Goal: Task Accomplishment & Management: Use online tool/utility

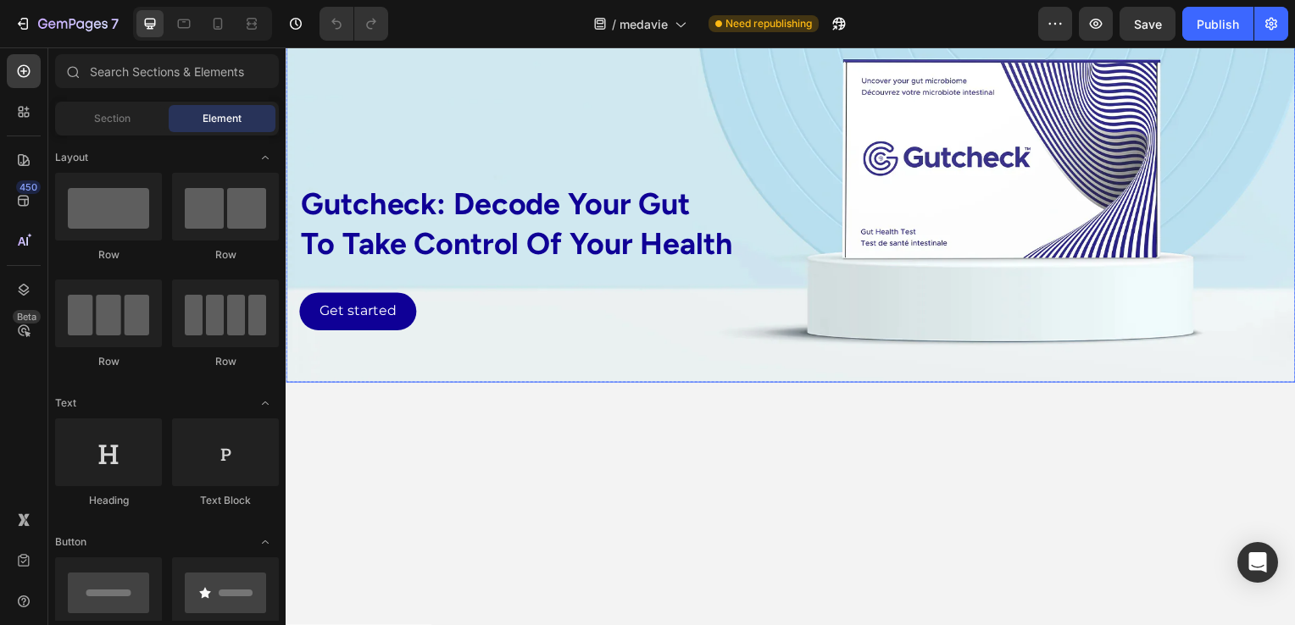
scroll to position [2458, 0]
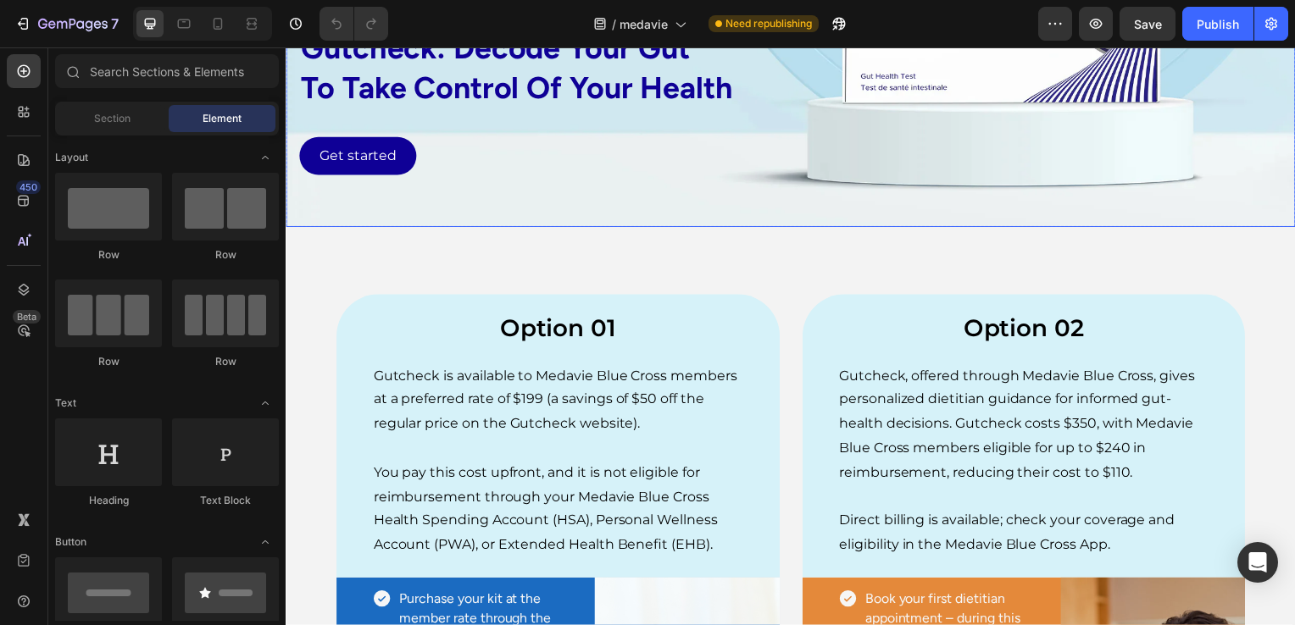
click at [745, 206] on div "gutcheck: decode your gut to take control of your health Text Block Get started…" at bounding box center [794, 31] width 1017 height 347
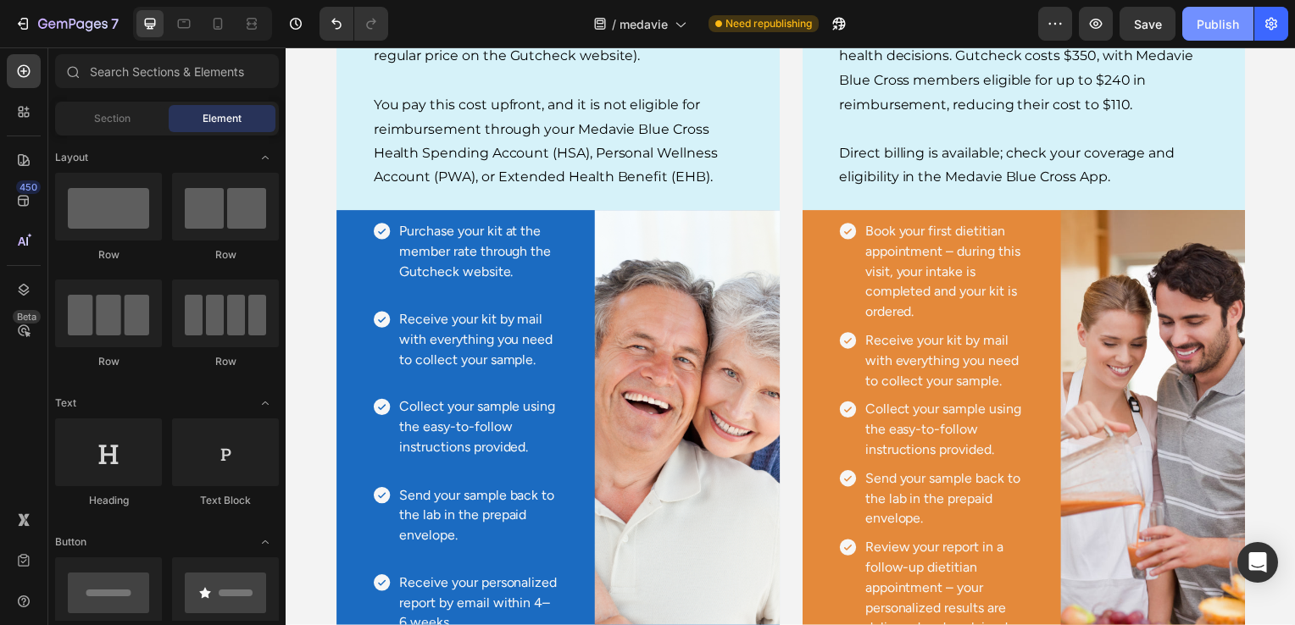
click at [1211, 26] on div "Publish" at bounding box center [1218, 24] width 42 height 18
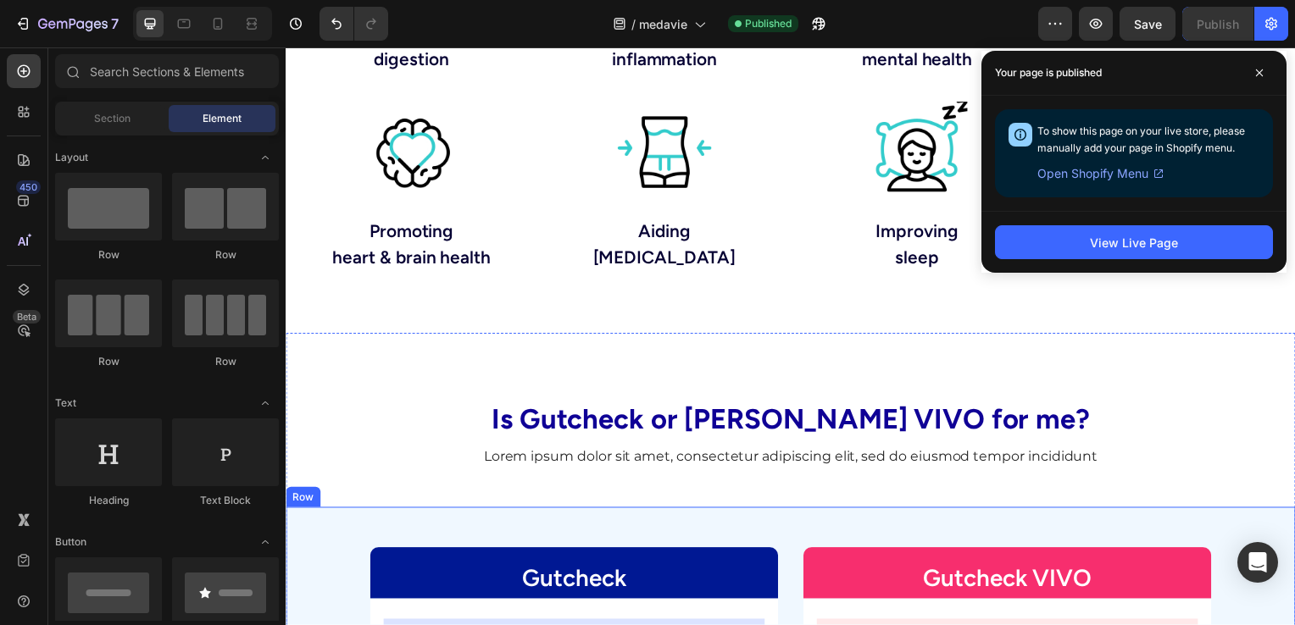
scroll to position [1420, 0]
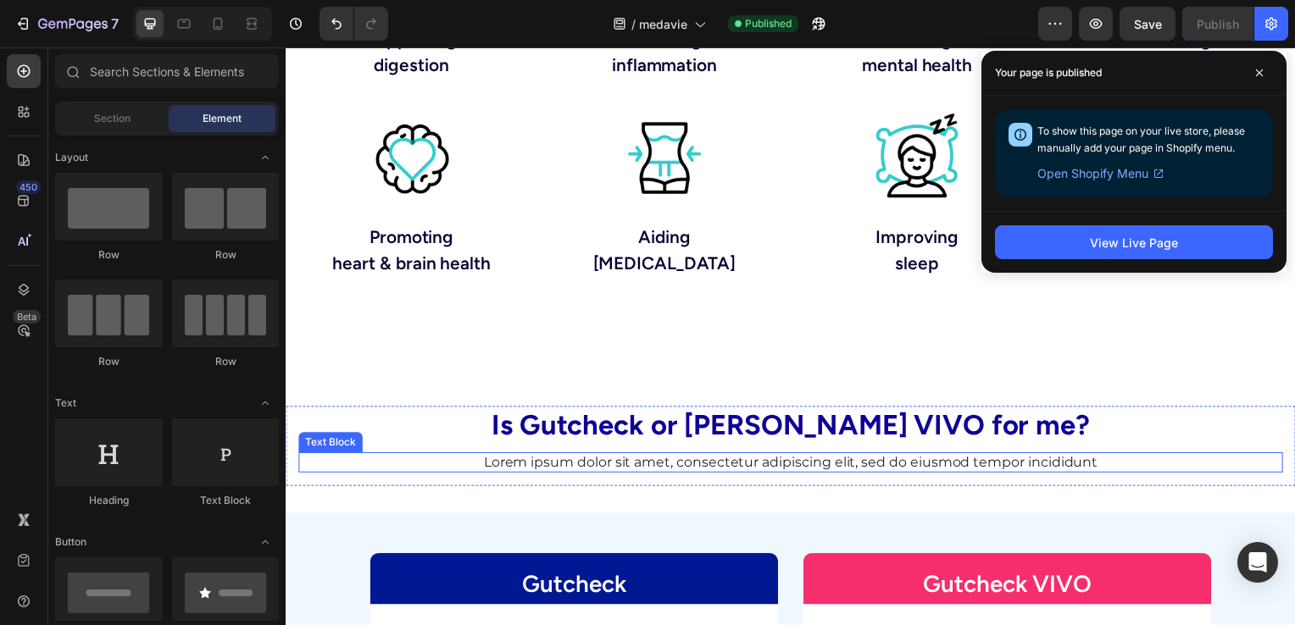
click at [594, 469] on p "Lorem ipsum dolor sit amet, consectetur adipiscing elit, sed do eiusmod tempor …" at bounding box center [794, 467] width 988 height 18
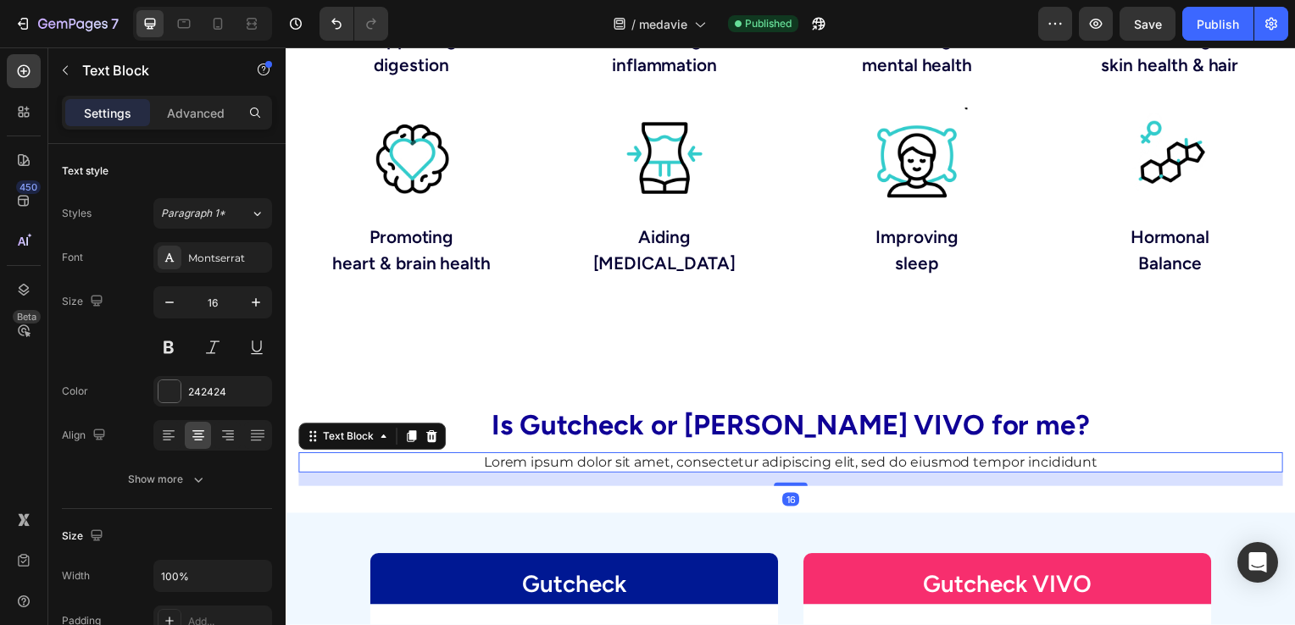
click at [594, 469] on p "Lorem ipsum dolor sit amet, consectetur adipiscing elit, sed do eiusmod tempor …" at bounding box center [794, 467] width 988 height 18
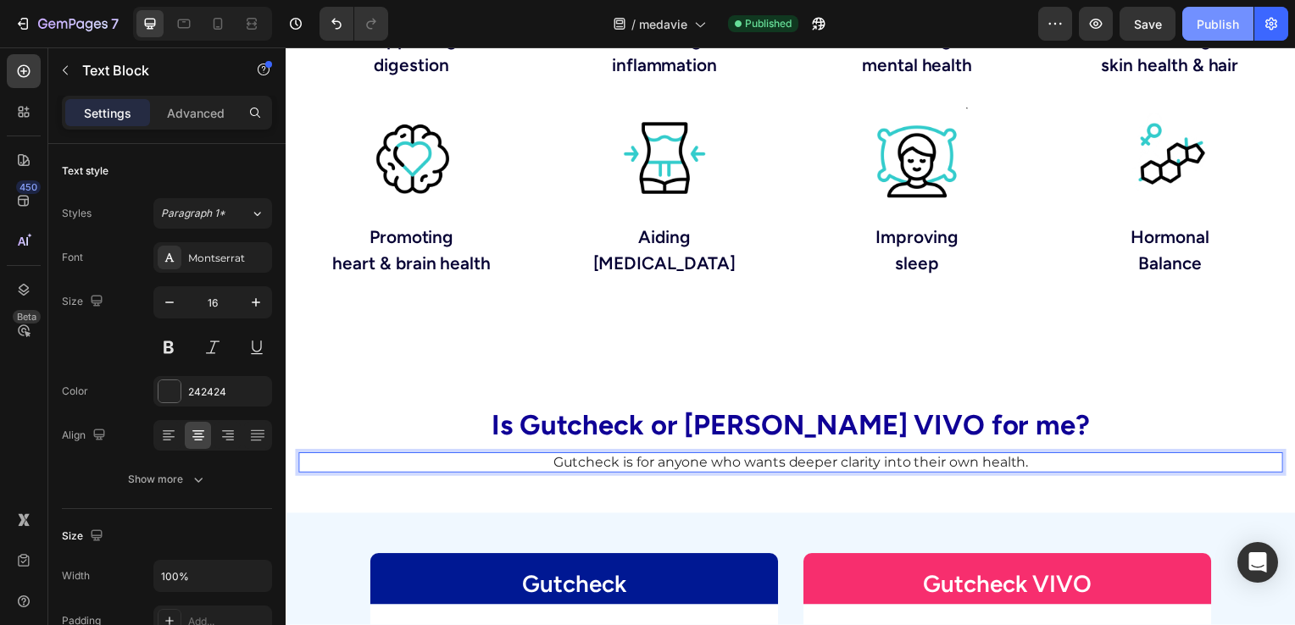
click at [1222, 19] on div "Publish" at bounding box center [1218, 24] width 42 height 18
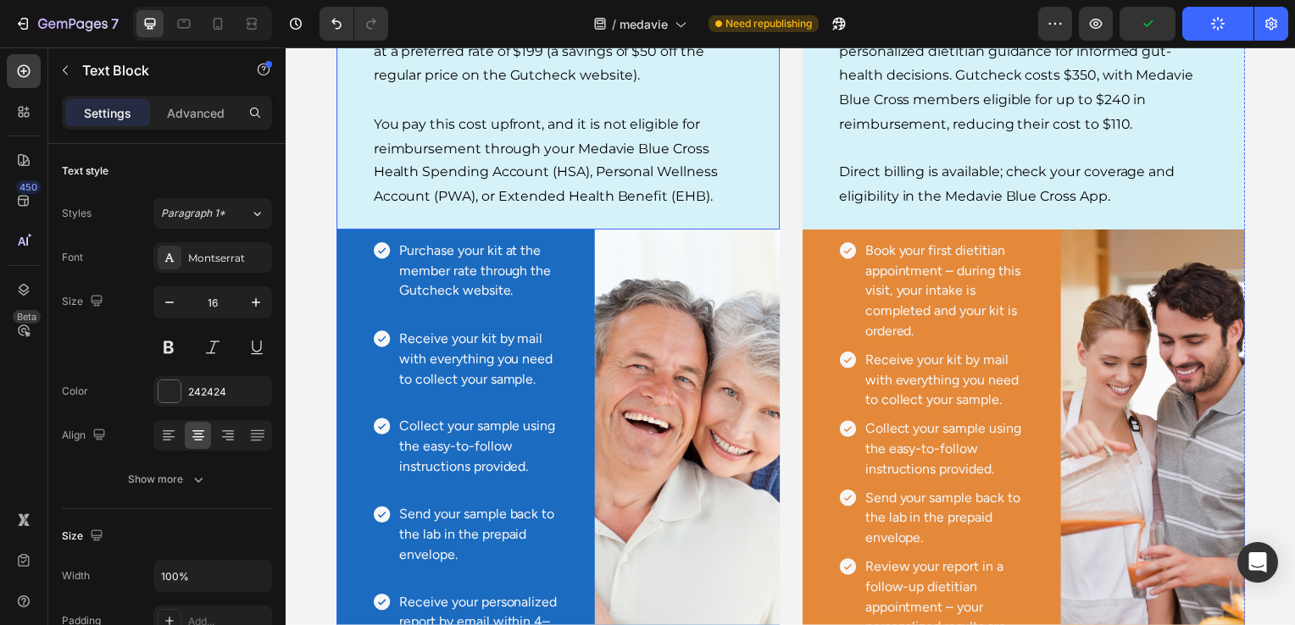
scroll to position [2437, 0]
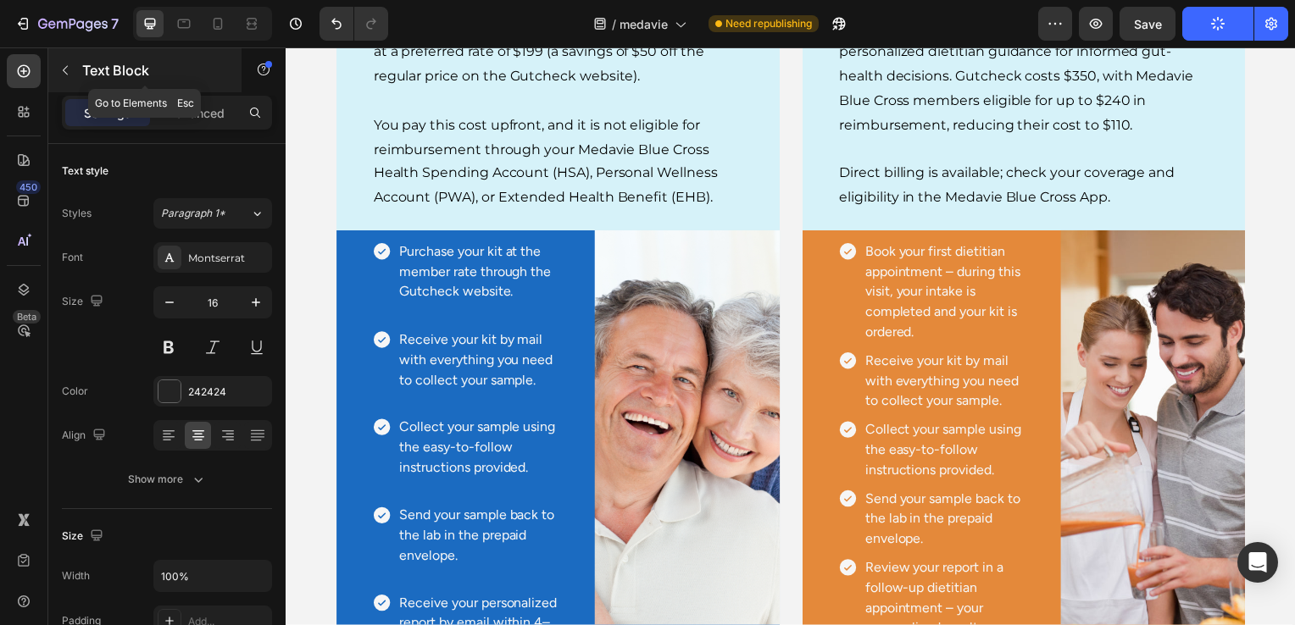
click at [63, 79] on button "button" at bounding box center [65, 70] width 27 height 27
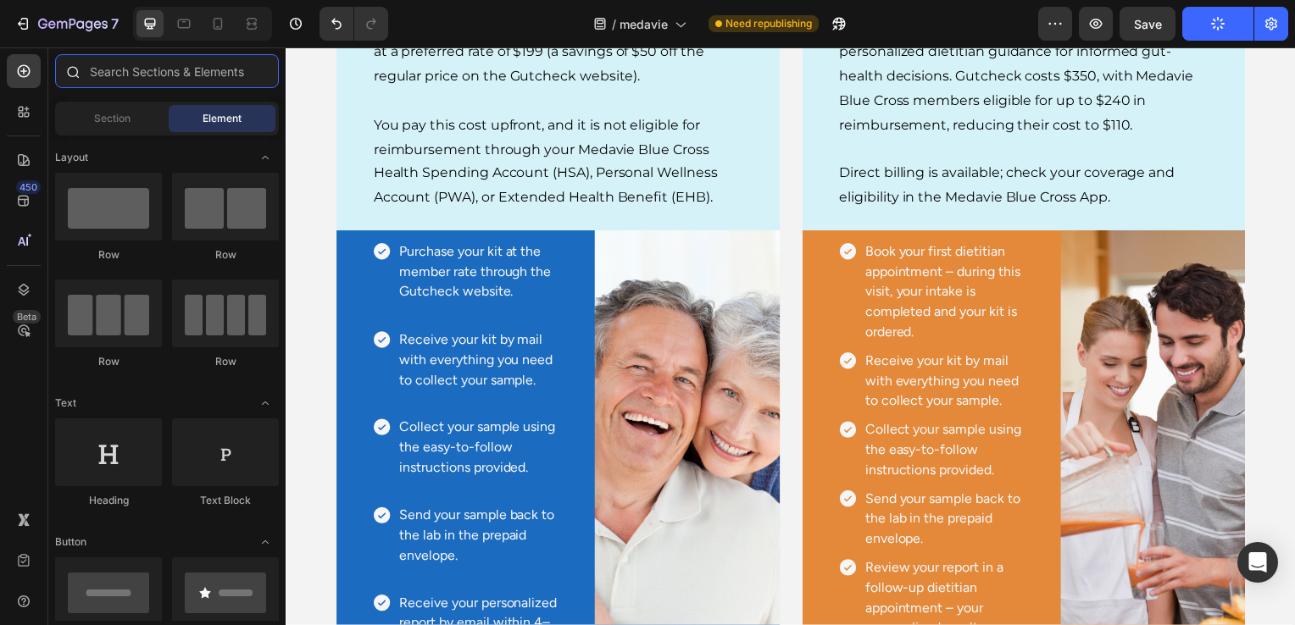
click at [101, 81] on input "text" at bounding box center [167, 71] width 224 height 34
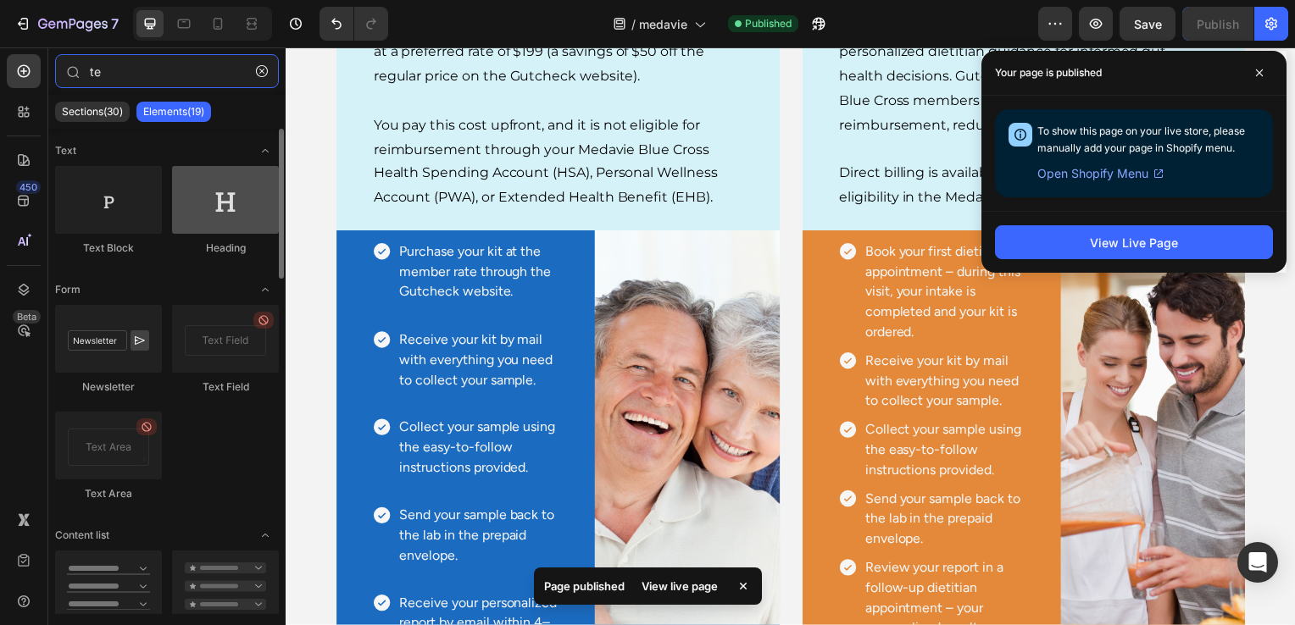
type input "te"
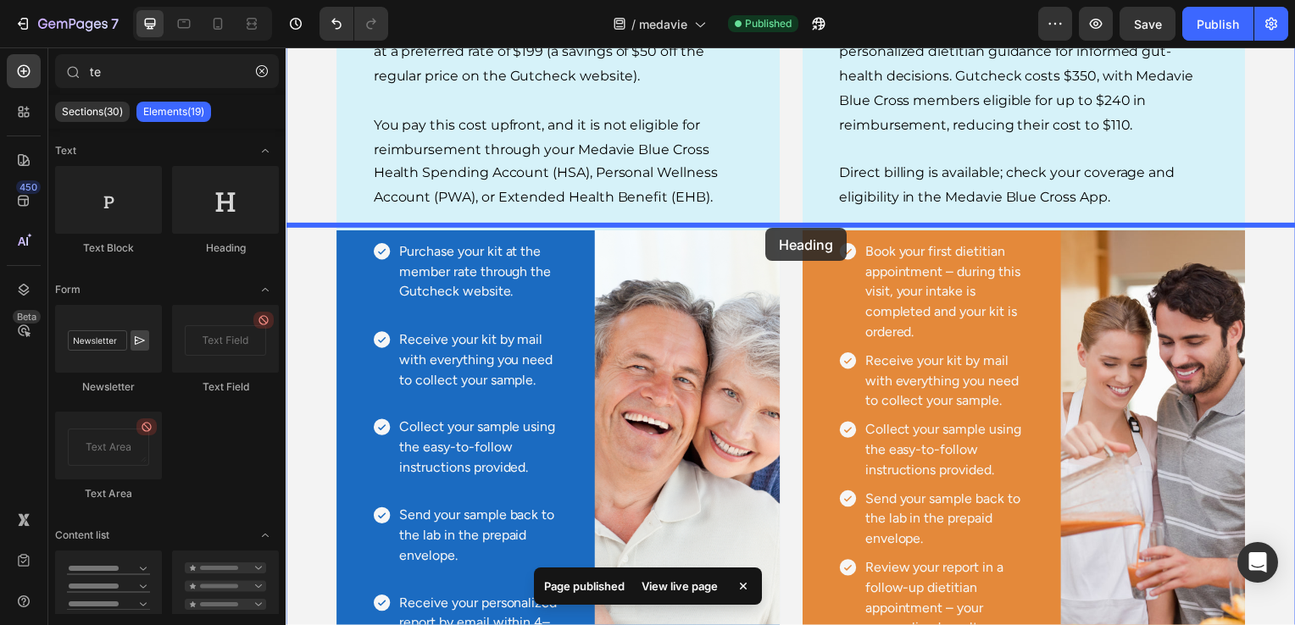
drag, startPoint x: 532, startPoint y: 265, endPoint x: 769, endPoint y: 229, distance: 239.2
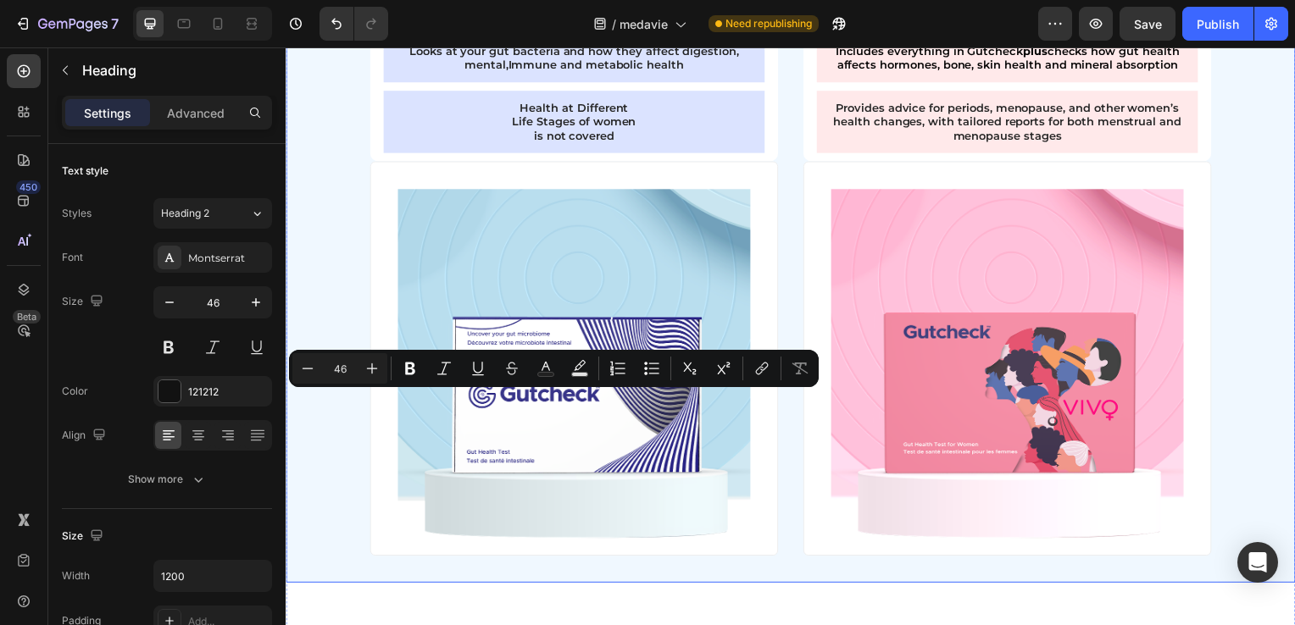
type input "16"
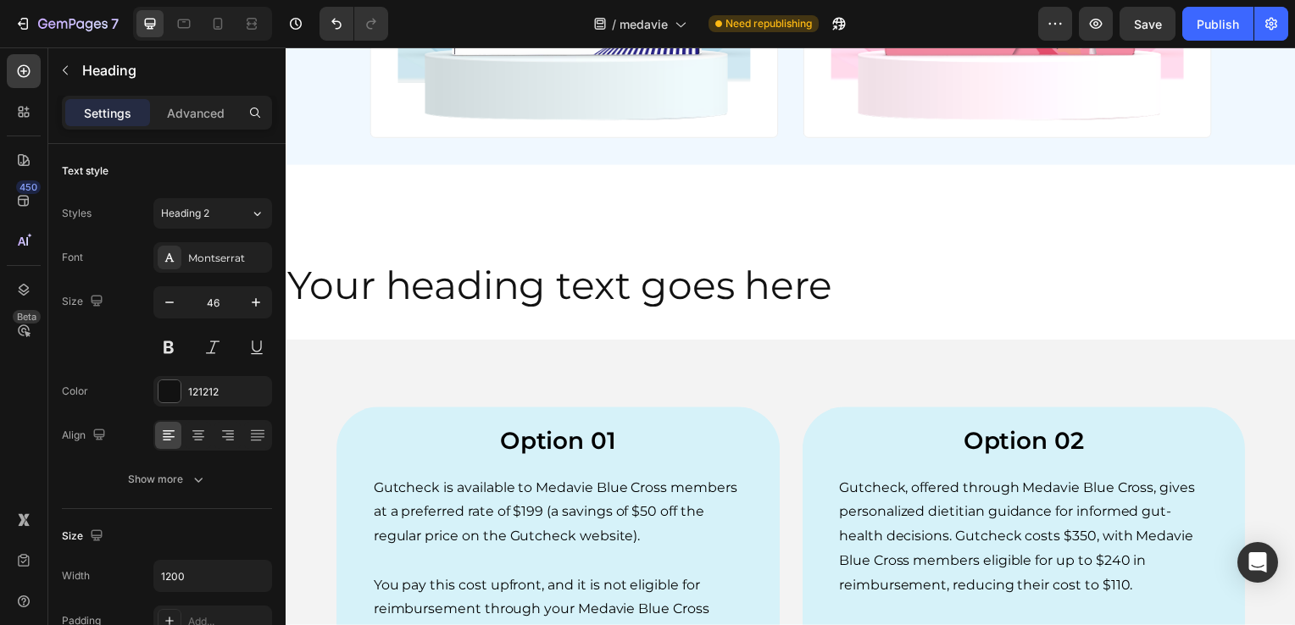
click at [511, 297] on h2 "Your heading text goes here" at bounding box center [794, 288] width 1017 height 54
click at [511, 297] on p "Your heading text goes here" at bounding box center [794, 288] width 1014 height 51
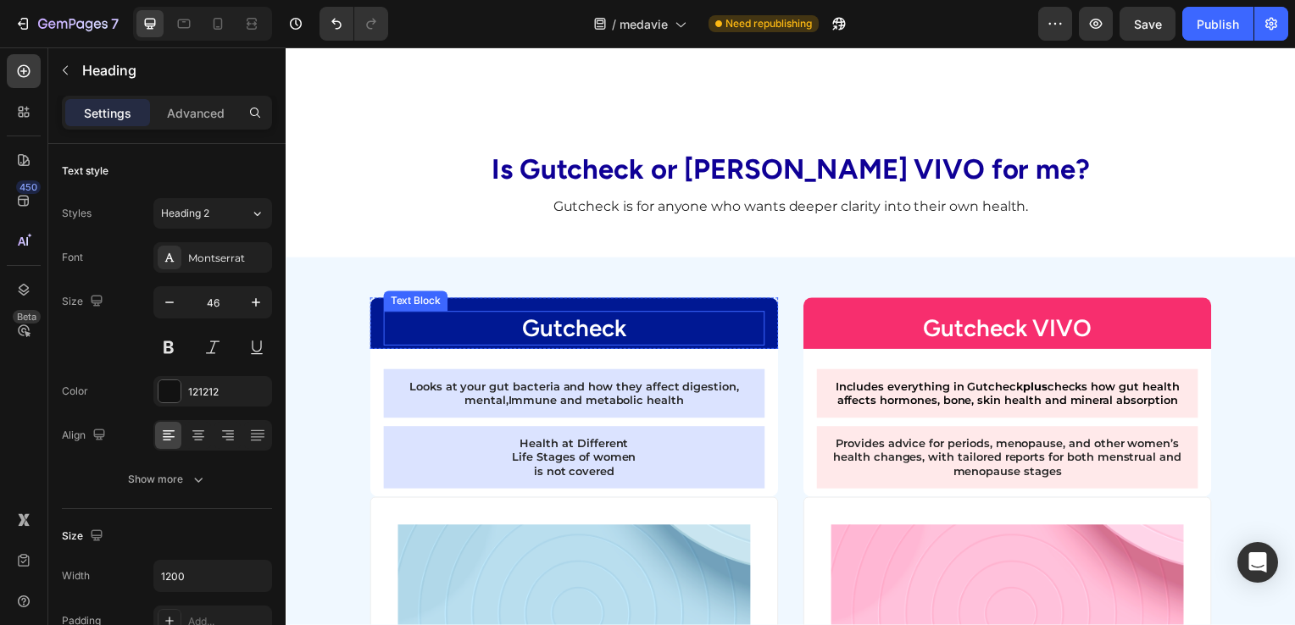
scroll to position [1420, 0]
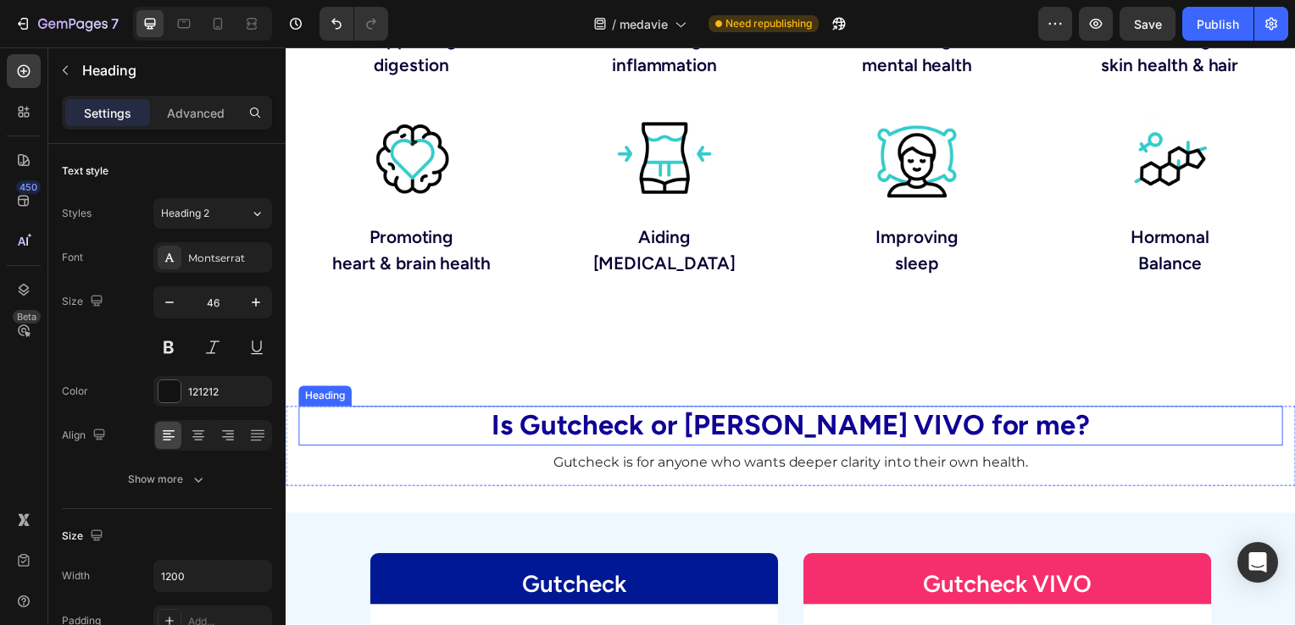
click at [657, 412] on span "Is Gutcheck or [PERSON_NAME] VIVO for me?" at bounding box center [794, 428] width 603 height 33
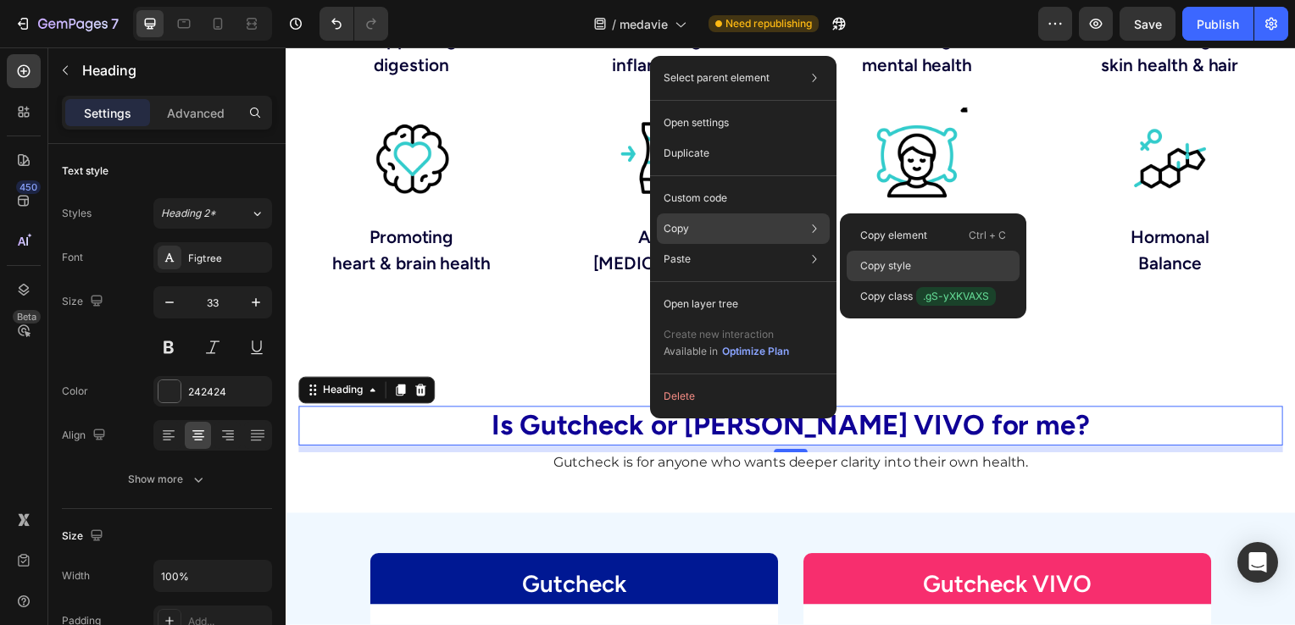
drag, startPoint x: 917, startPoint y: 262, endPoint x: 244, endPoint y: 213, distance: 674.7
click at [917, 262] on div "Copy style" at bounding box center [933, 266] width 173 height 31
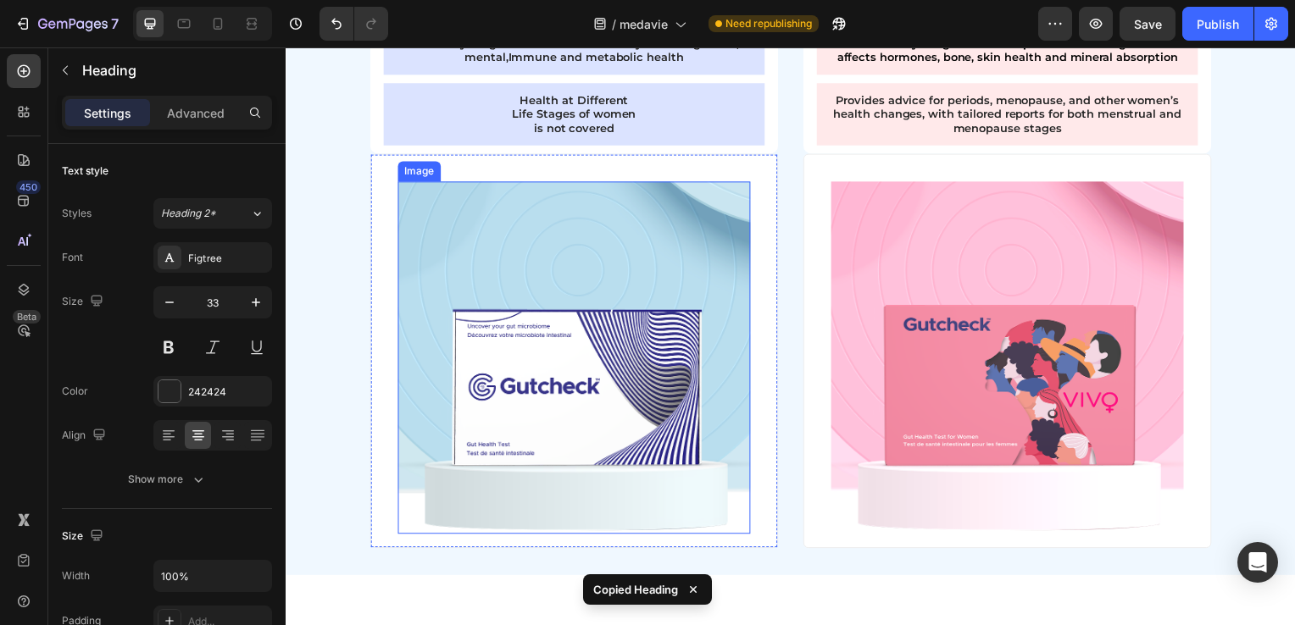
scroll to position [2268, 0]
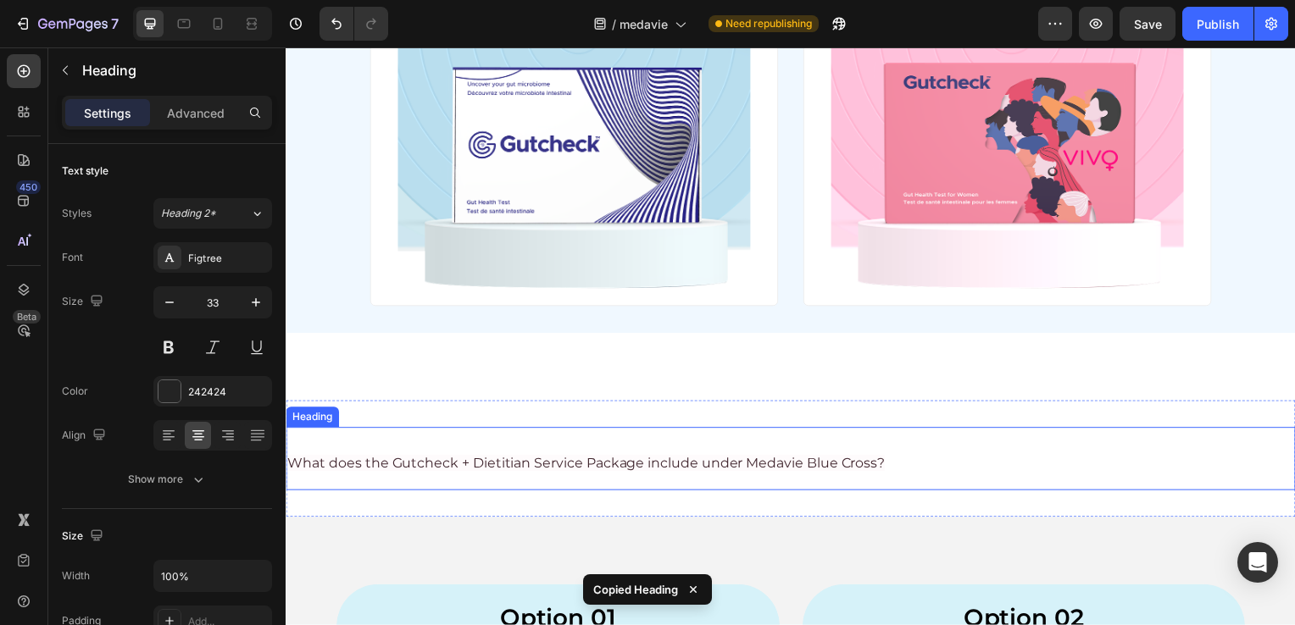
click at [432, 458] on span "What does the Gutcheck + Dietitian Service Package include under Medavie Blue C…" at bounding box center [588, 466] width 602 height 16
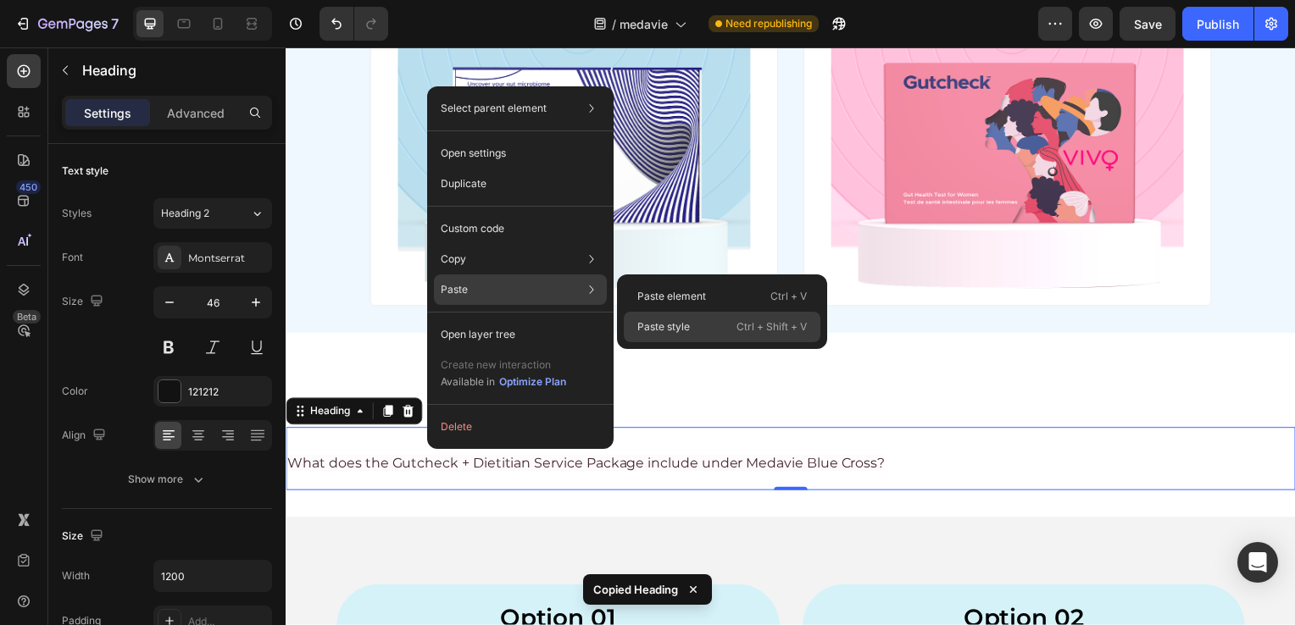
click at [675, 324] on p "Paste style" at bounding box center [663, 326] width 53 height 15
type input "33"
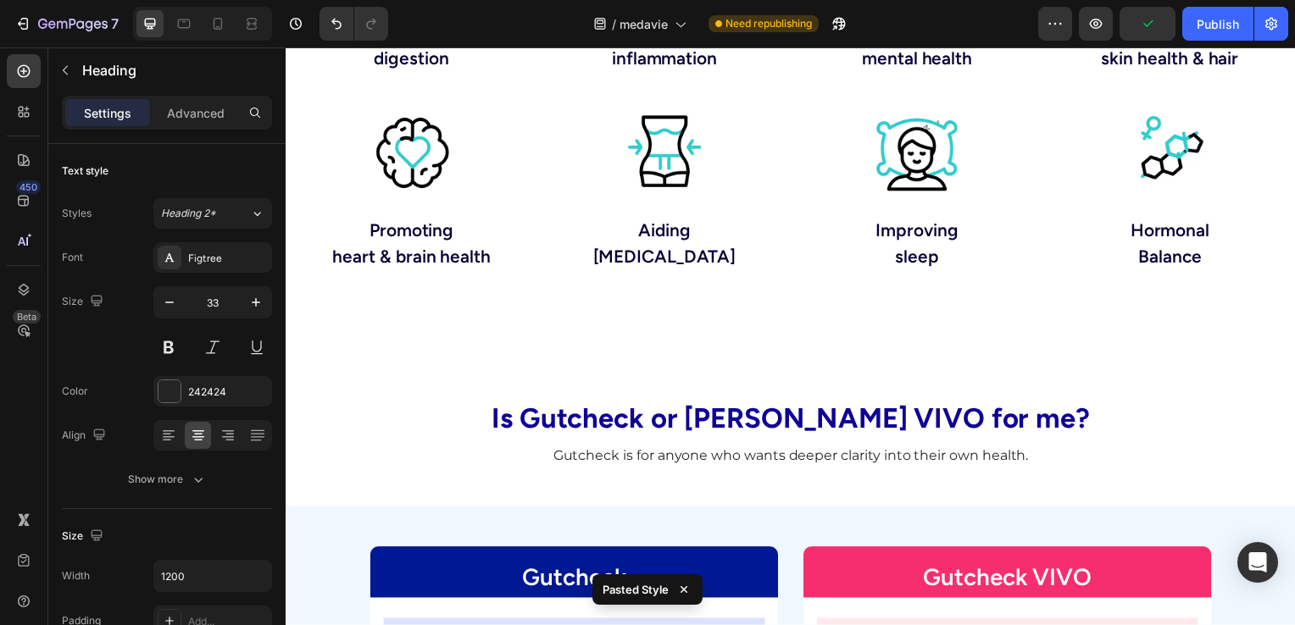
scroll to position [1420, 0]
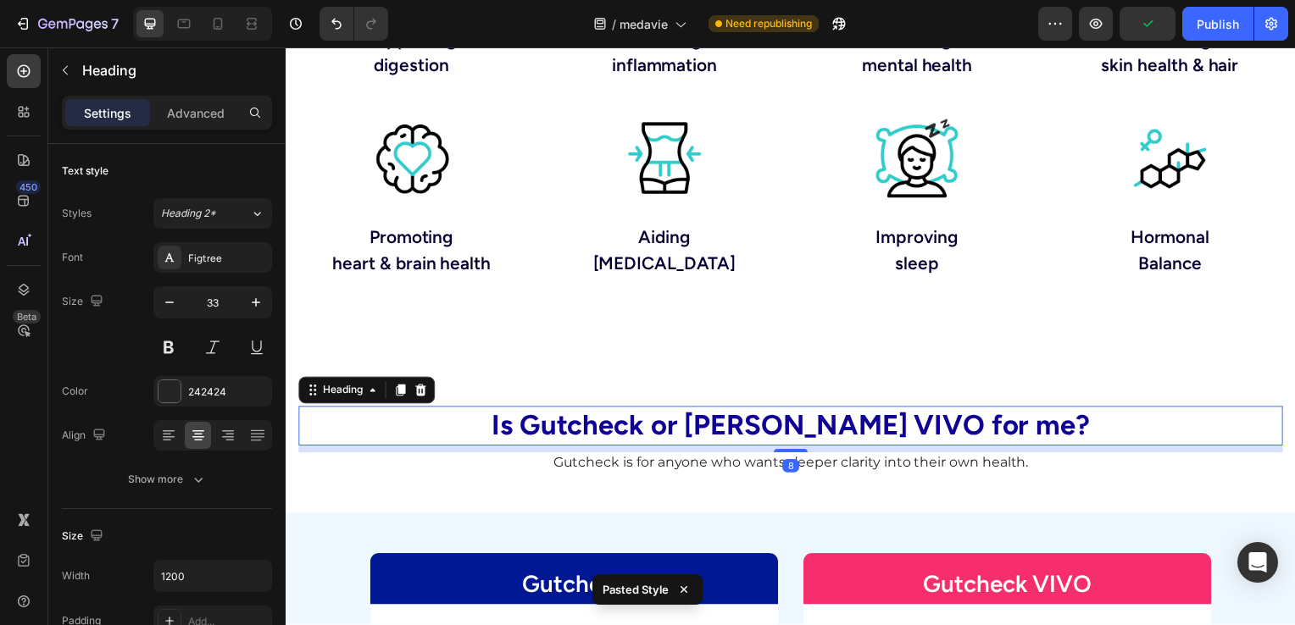
click at [661, 431] on span "Is Gutcheck or [PERSON_NAME] VIVO for me?" at bounding box center [794, 428] width 603 height 33
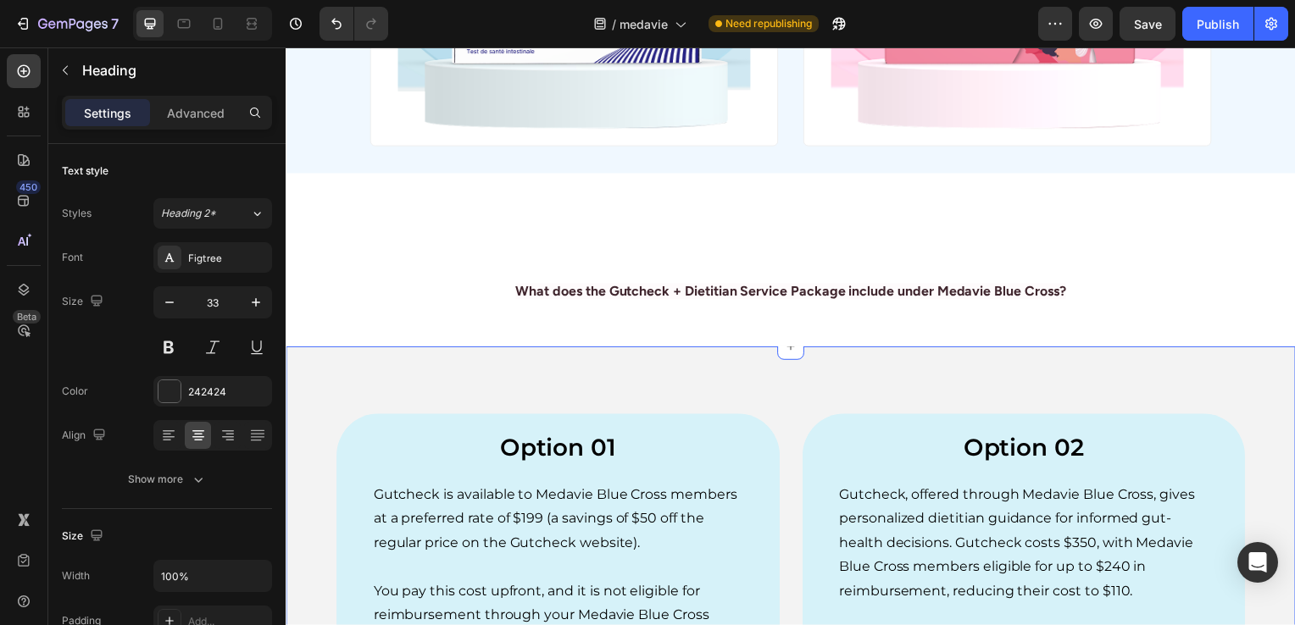
scroll to position [2437, 0]
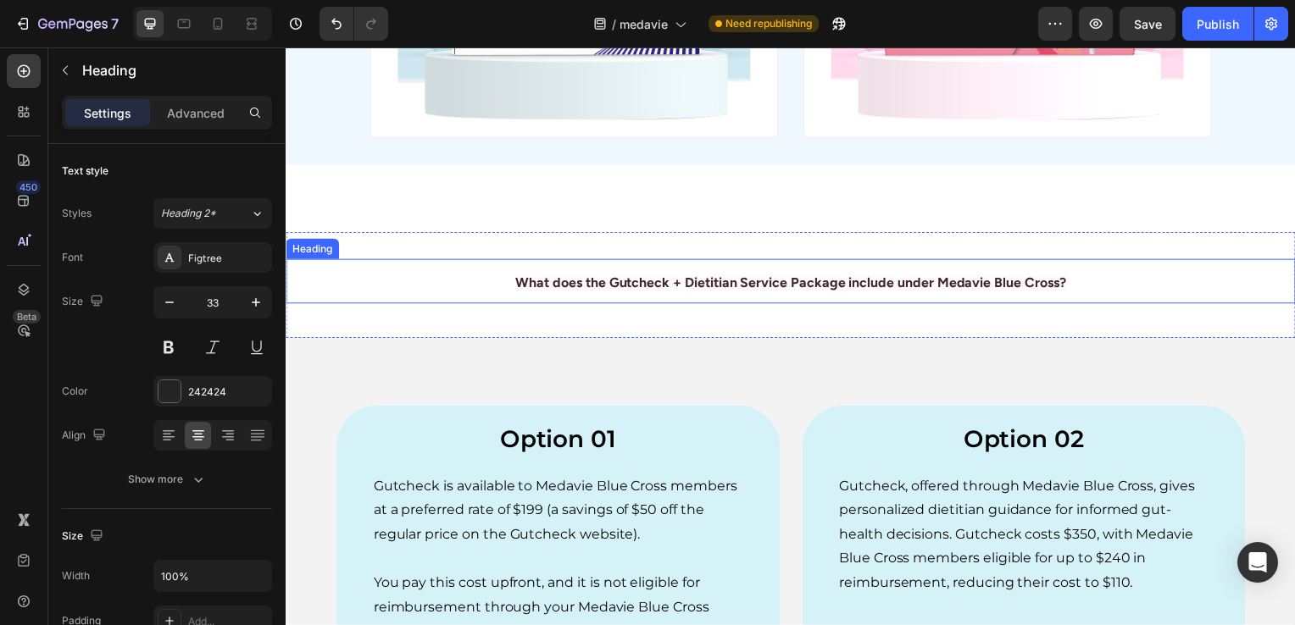
click at [683, 279] on span "What does the Gutcheck + Dietitian Service Package include under Medavie Blue C…" at bounding box center [794, 285] width 554 height 16
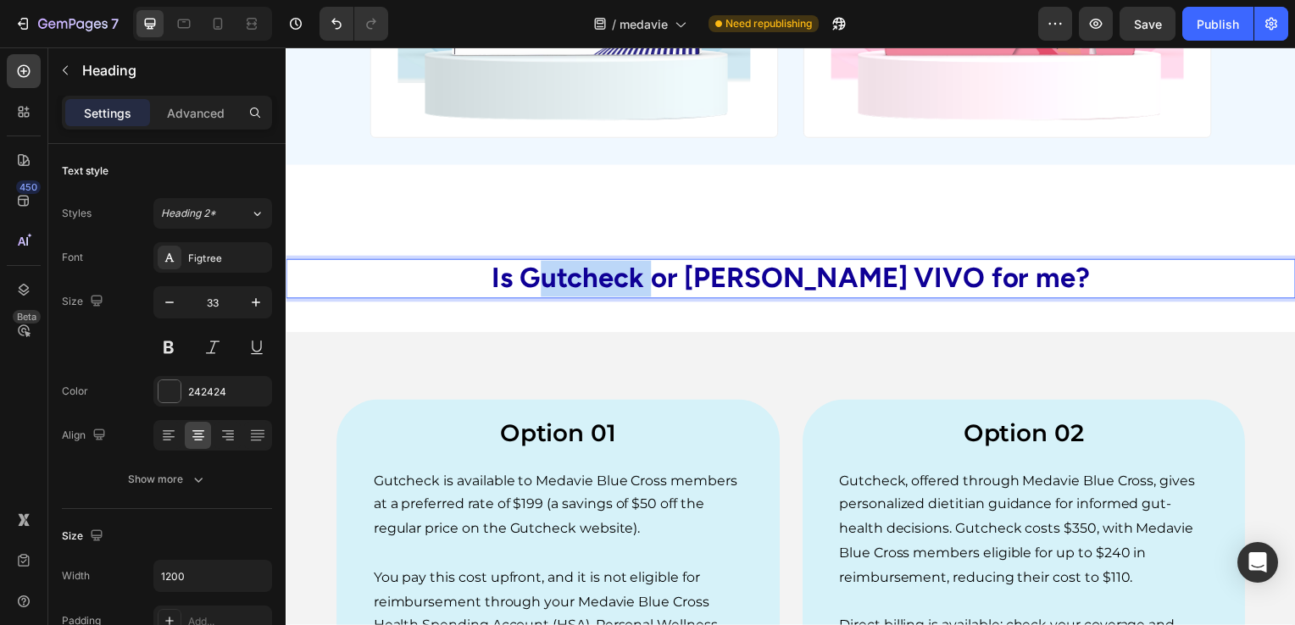
click at [668, 278] on span "Is Gutcheck or [PERSON_NAME] VIVO for me?" at bounding box center [794, 280] width 603 height 33
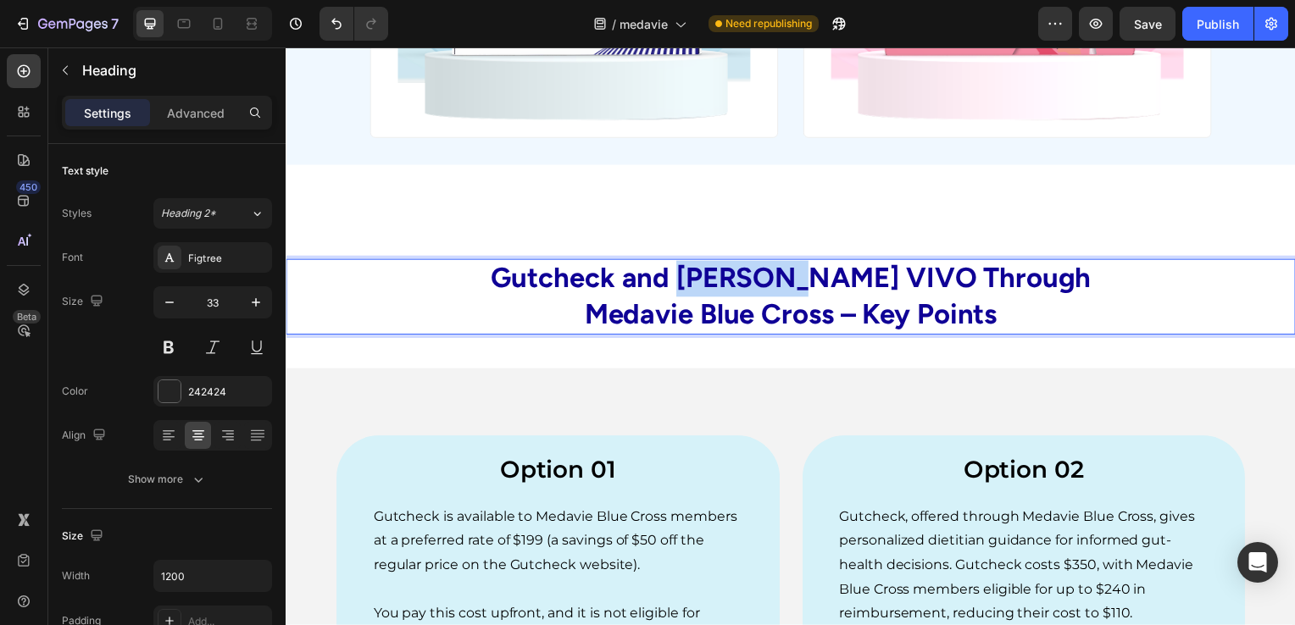
click at [731, 275] on span "Gutcheck and [PERSON_NAME] VIVO Through" at bounding box center [794, 280] width 605 height 33
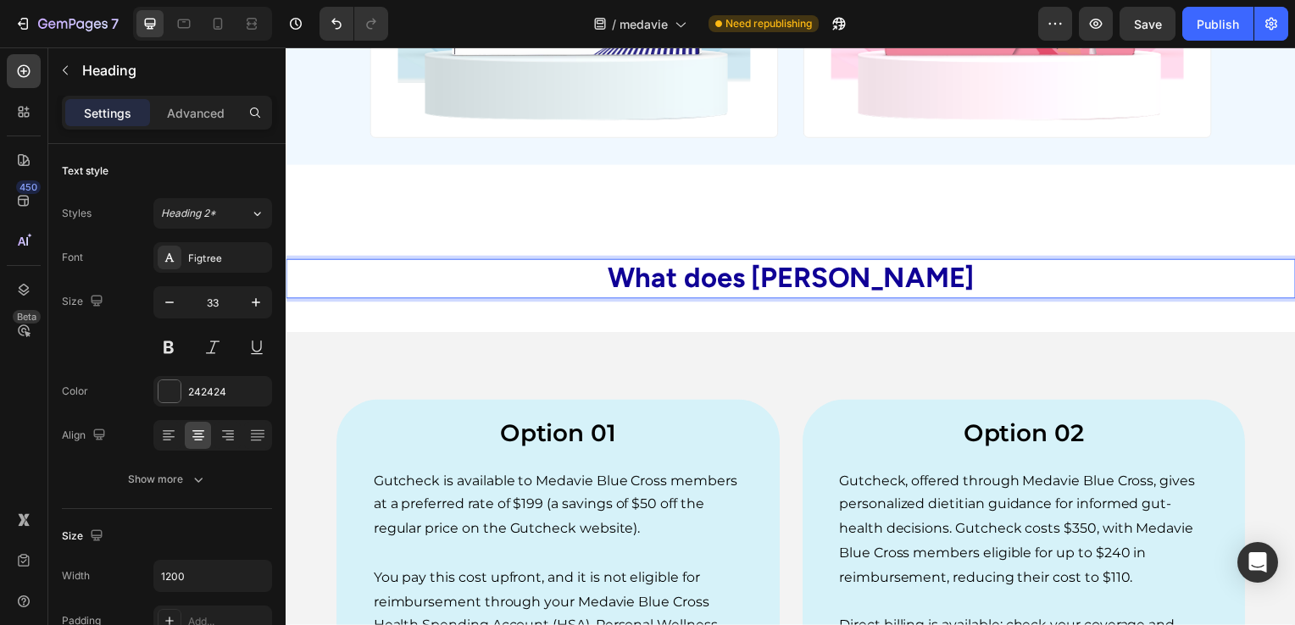
drag, startPoint x: 827, startPoint y: 278, endPoint x: 839, endPoint y: 285, distance: 13.7
click at [924, 273] on span "What does Gutcheck" at bounding box center [794, 280] width 270 height 33
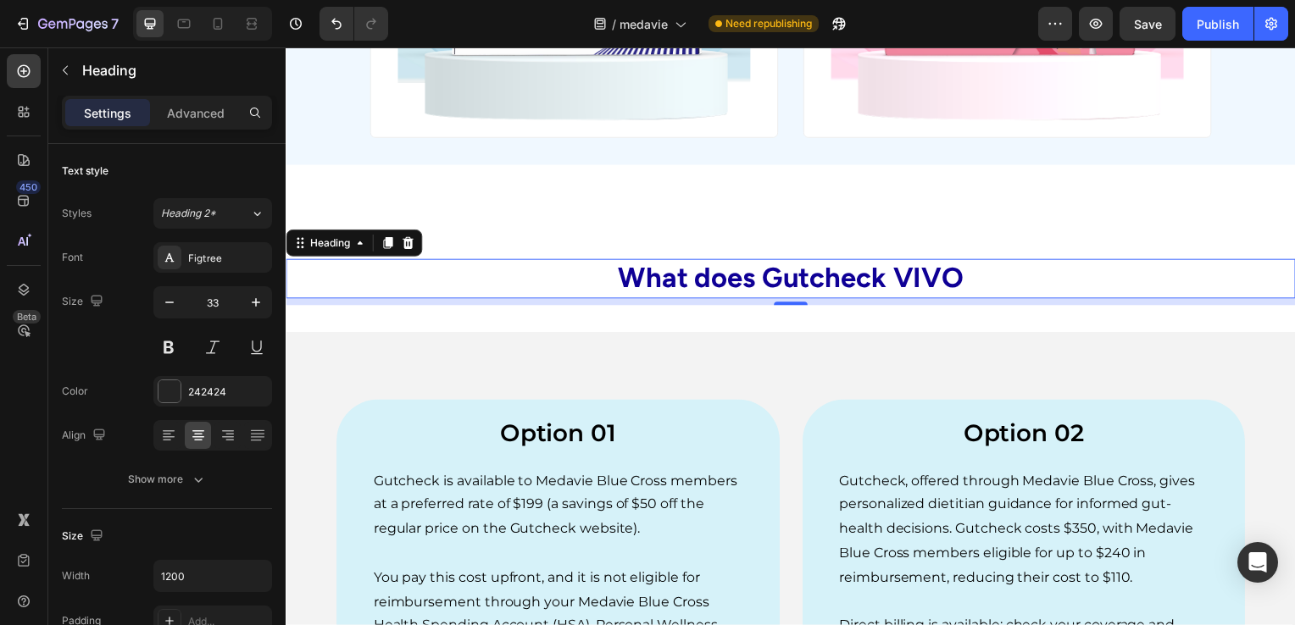
click at [914, 277] on span "What does Gutcheck VIVO" at bounding box center [794, 280] width 348 height 33
